Goal: Task Accomplishment & Management: Use online tool/utility

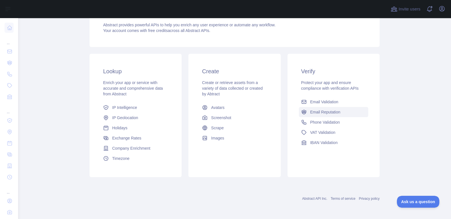
click at [320, 114] on span "Email Reputation" at bounding box center [325, 112] width 30 height 6
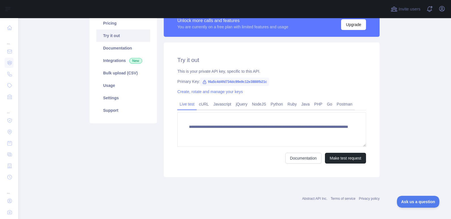
scroll to position [22, 0]
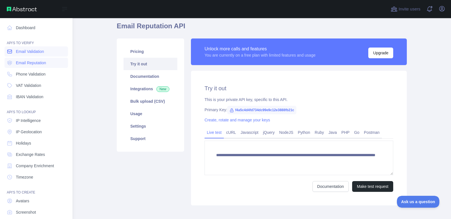
click at [31, 52] on span "Email Validation" at bounding box center [30, 52] width 28 height 6
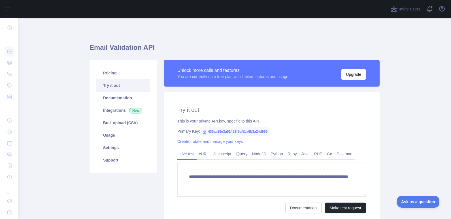
click at [224, 132] on span "435aa89e3a51493f9cf5ba6b3a24d999" at bounding box center [235, 131] width 70 height 8
drag, startPoint x: 254, startPoint y: 133, endPoint x: 219, endPoint y: 130, distance: 34.5
click at [219, 130] on span "435aa89e3a51493f9cf5ba6b3a24d999" at bounding box center [235, 131] width 70 height 8
drag, startPoint x: 219, startPoint y: 130, endPoint x: 267, endPoint y: 133, distance: 47.1
click at [267, 133] on span "435aa89e3a51493f9cf5ba6b3a24d999" at bounding box center [235, 131] width 70 height 8
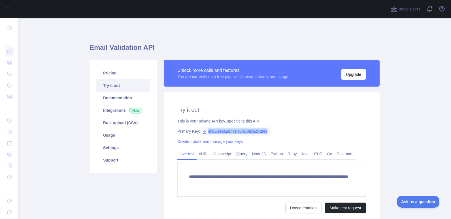
drag, startPoint x: 266, startPoint y: 132, endPoint x: 205, endPoint y: 132, distance: 60.9
click at [205, 132] on span "435aa89e3a51493f9cf5ba6b3a24d999" at bounding box center [235, 131] width 70 height 8
copy span "435aa89e3a51493f9cf5ba6b3a24d999"
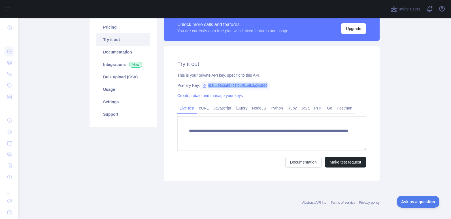
scroll to position [50, 0]
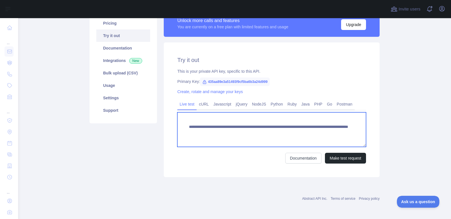
drag, startPoint x: 330, startPoint y: 134, endPoint x: 180, endPoint y: 123, distance: 150.5
click at [180, 123] on textarea "**********" at bounding box center [271, 129] width 189 height 35
paste textarea
type textarea "**********"
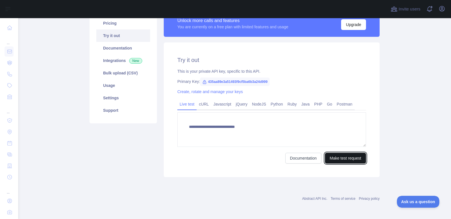
click at [341, 162] on button "Make test request" at bounding box center [345, 158] width 41 height 11
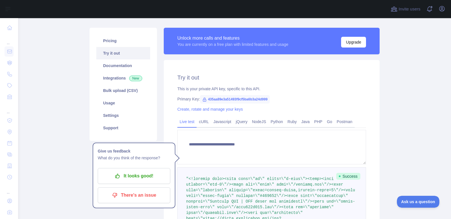
scroll to position [22, 0]
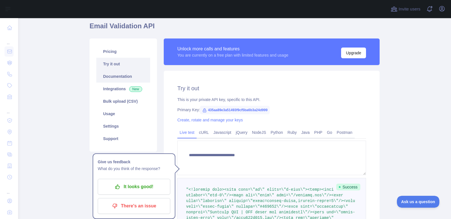
drag, startPoint x: 120, startPoint y: 101, endPoint x: 149, endPoint y: 103, distance: 28.4
click at [121, 101] on link "Bulk upload (CSV)" at bounding box center [123, 101] width 54 height 12
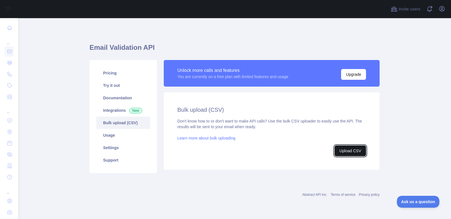
click at [347, 151] on button "Upload CSV" at bounding box center [349, 151] width 31 height 11
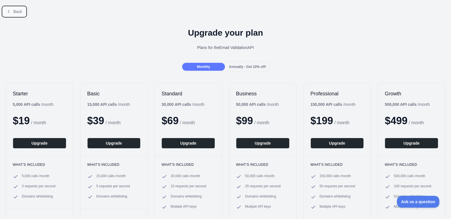
click at [8, 11] on icon at bounding box center [9, 11] width 5 height 5
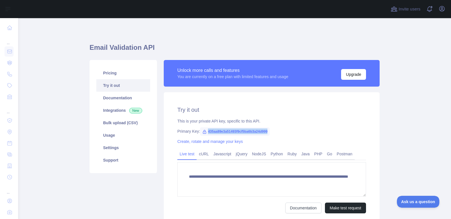
drag, startPoint x: 204, startPoint y: 133, endPoint x: 267, endPoint y: 132, distance: 62.9
click at [267, 132] on span "435aa89e3a51493f9cf5ba6b3a24d999" at bounding box center [235, 131] width 70 height 8
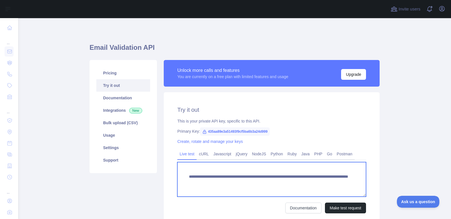
click at [312, 173] on textarea "**********" at bounding box center [271, 179] width 189 height 35
click at [325, 183] on textarea "**********" at bounding box center [271, 179] width 189 height 35
click at [329, 183] on textarea "**********" at bounding box center [271, 179] width 189 height 35
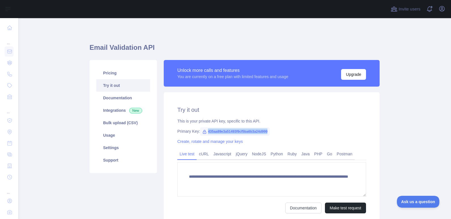
drag, startPoint x: 204, startPoint y: 131, endPoint x: 270, endPoint y: 131, distance: 65.4
click at [270, 131] on div "Primary Key: 435aa89e3a51493f9cf5ba6b3a24d999" at bounding box center [271, 132] width 189 height 6
copy span "435aa89e3a51493f9cf5ba6b3a24d999"
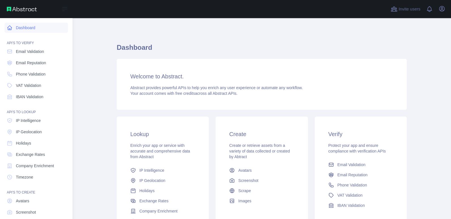
click at [35, 27] on link "Dashboard" at bounding box center [36, 28] width 63 height 10
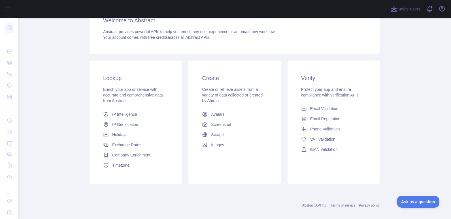
scroll to position [63, 0]
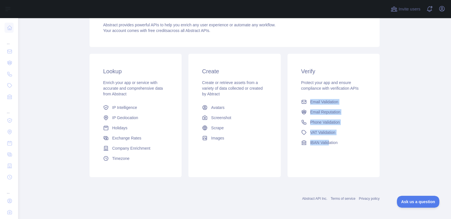
drag, startPoint x: 327, startPoint y: 163, endPoint x: 295, endPoint y: 99, distance: 72.1
click at [295, 99] on div "Verify Protect your app and ensure compliance with verification APIs Email Vali…" at bounding box center [333, 115] width 92 height 123
drag, startPoint x: 295, startPoint y: 99, endPoint x: 311, endPoint y: 100, distance: 16.5
copy div "Email Validation Email Reputation Phone Validation VAT Validation IBAN Valid"
click at [355, 113] on link "Email Reputation" at bounding box center [333, 112] width 69 height 10
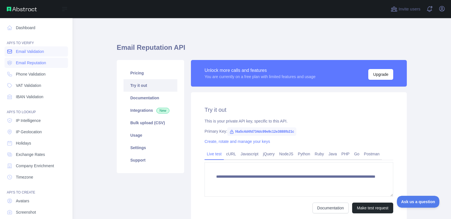
click at [35, 52] on span "Email Validation" at bounding box center [30, 52] width 28 height 6
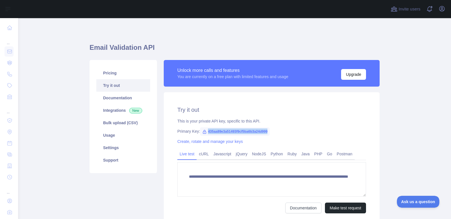
drag, startPoint x: 204, startPoint y: 131, endPoint x: 274, endPoint y: 130, distance: 69.7
click at [274, 130] on div "Primary Key: 435aa89e3a51493f9cf5ba6b3a24d999" at bounding box center [271, 132] width 189 height 6
drag, startPoint x: 274, startPoint y: 130, endPoint x: 259, endPoint y: 130, distance: 14.7
copy span "435aa89e3a51493f9cf5ba6b3a24d999"
